Goal: Navigation & Orientation: Find specific page/section

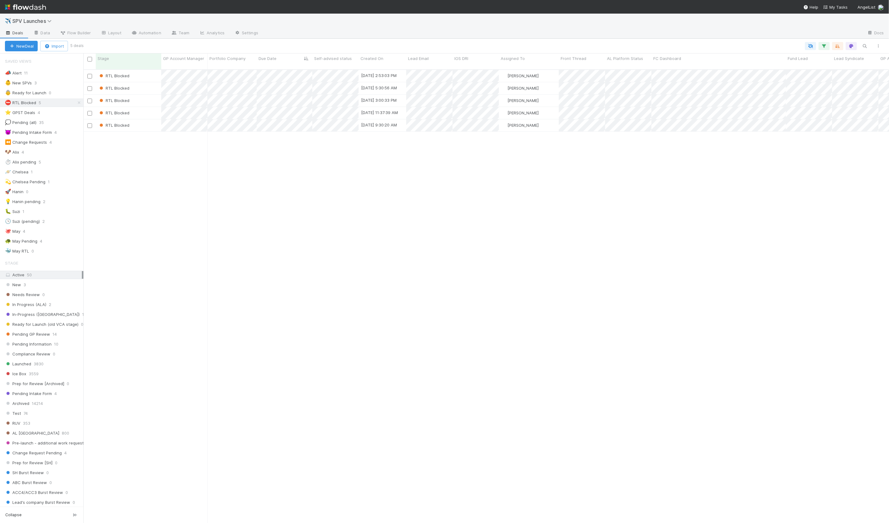
scroll to position [458, 805]
click at [63, 93] on div "👵 Ready for Launch 0" at bounding box center [44, 93] width 78 height 8
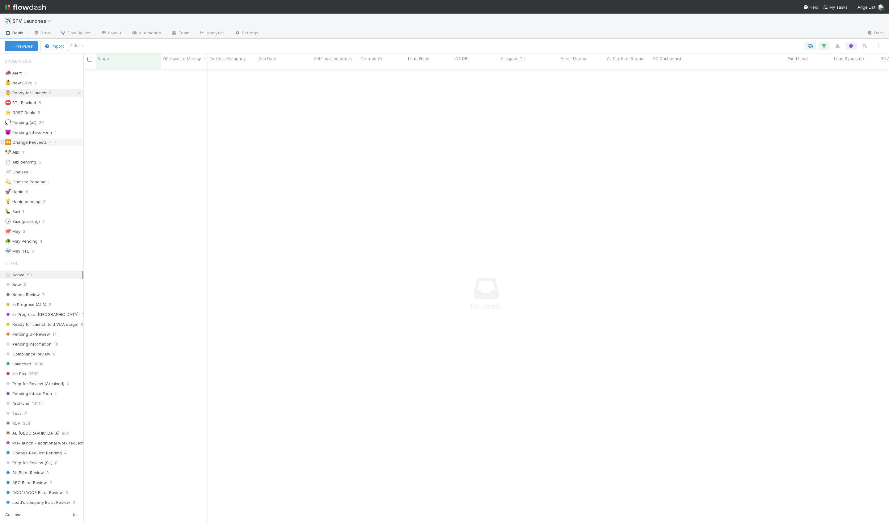
scroll to position [458, 805]
click at [62, 188] on div "🚀 Hanin 0" at bounding box center [44, 192] width 78 height 8
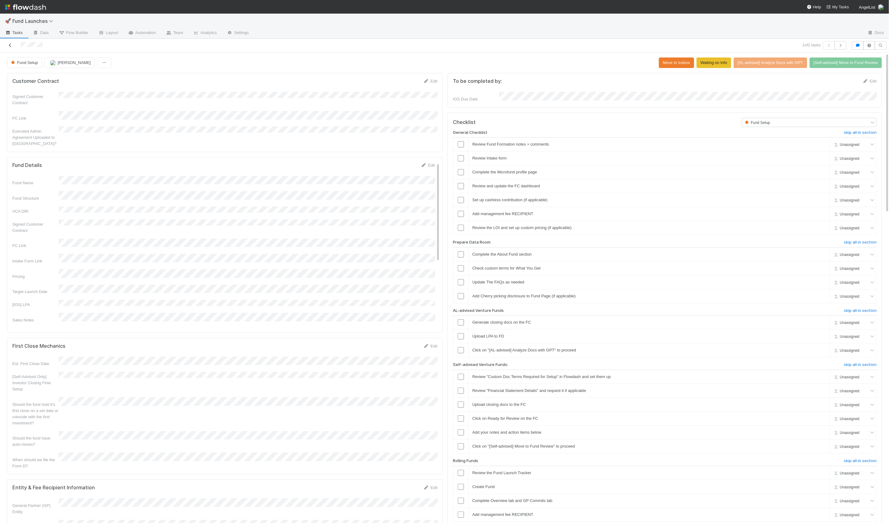
click at [11, 45] on icon at bounding box center [10, 45] width 6 height 4
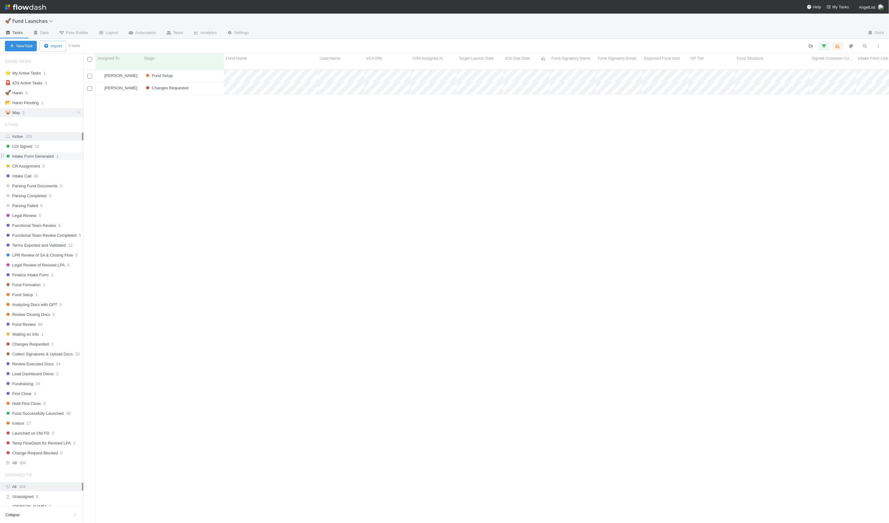
scroll to position [458, 805]
click at [50, 94] on div "🚀 Hanin 0" at bounding box center [44, 93] width 78 height 8
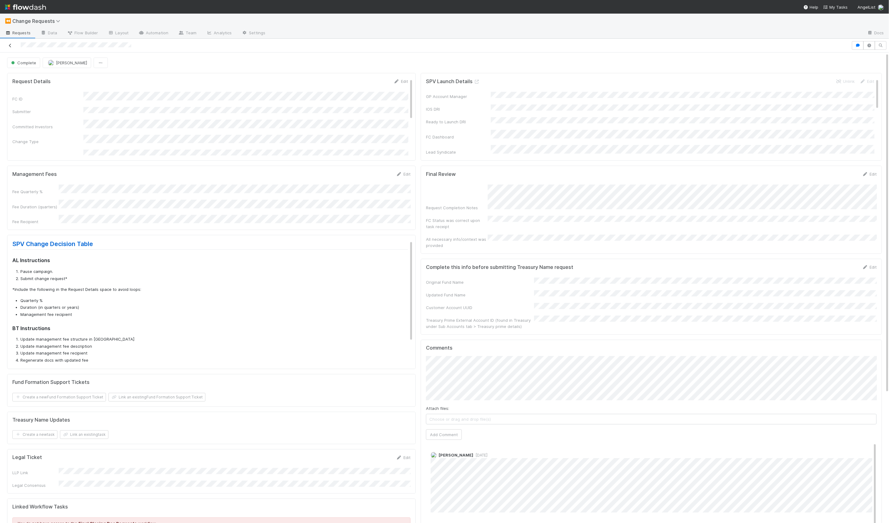
click at [10, 46] on icon at bounding box center [10, 46] width 6 height 4
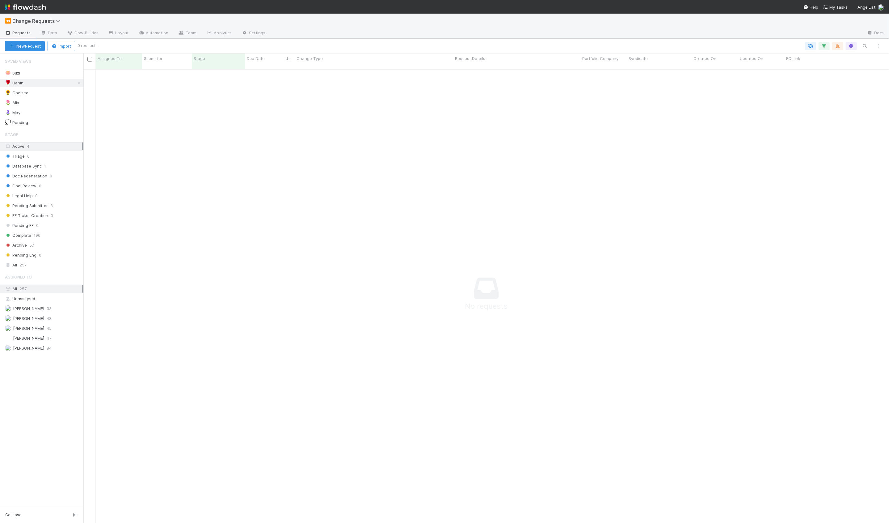
scroll to position [458, 805]
